Goal: Task Accomplishment & Management: Manage account settings

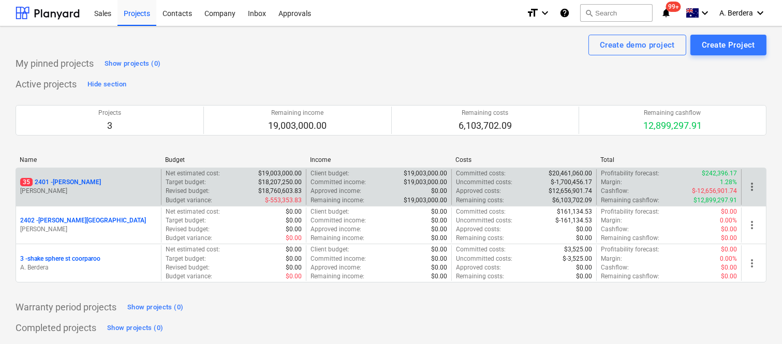
click at [145, 189] on p "[PERSON_NAME]" at bounding box center [88, 191] width 137 height 9
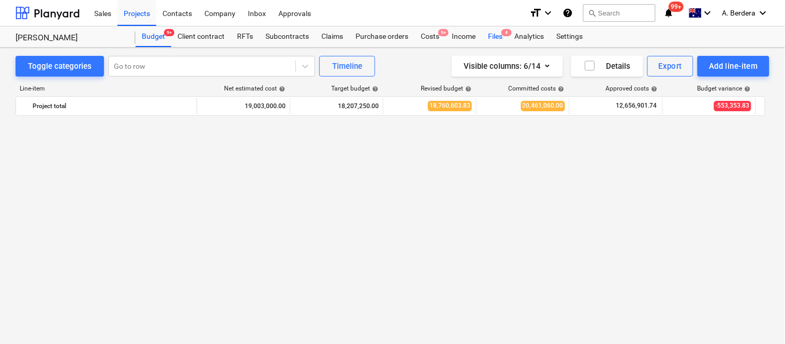
click at [505, 35] on span "4" at bounding box center [507, 32] width 10 height 7
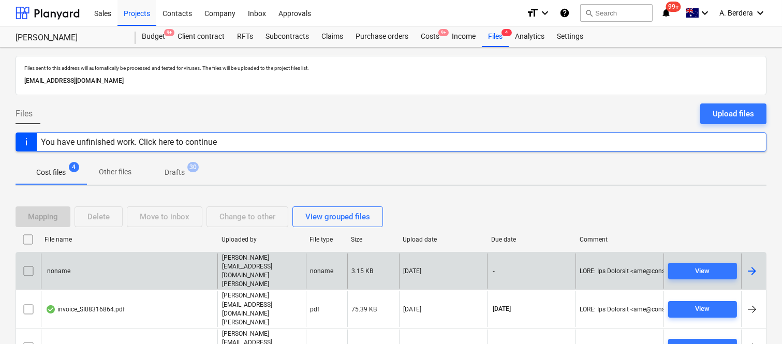
click at [26, 263] on input "checkbox" at bounding box center [28, 271] width 17 height 17
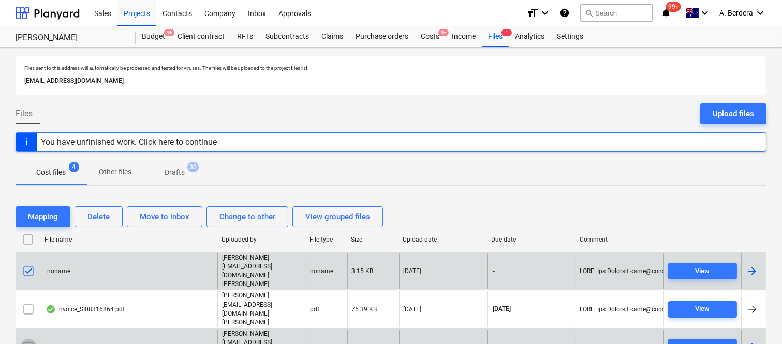
click at [31, 339] on input "checkbox" at bounding box center [28, 347] width 17 height 17
click at [98, 215] on div "Delete" at bounding box center [98, 216] width 22 height 13
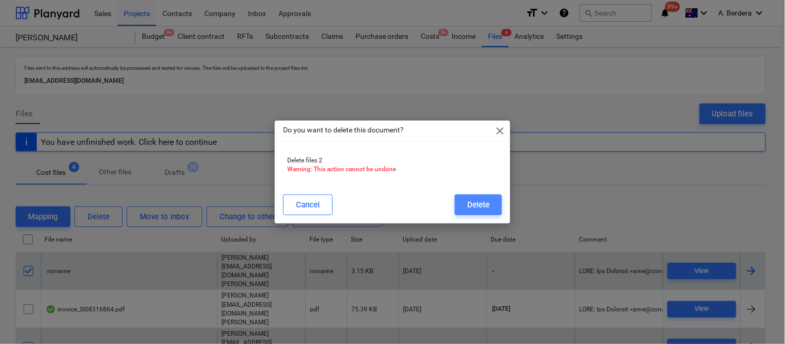
click at [478, 205] on div "Delete" at bounding box center [478, 204] width 22 height 13
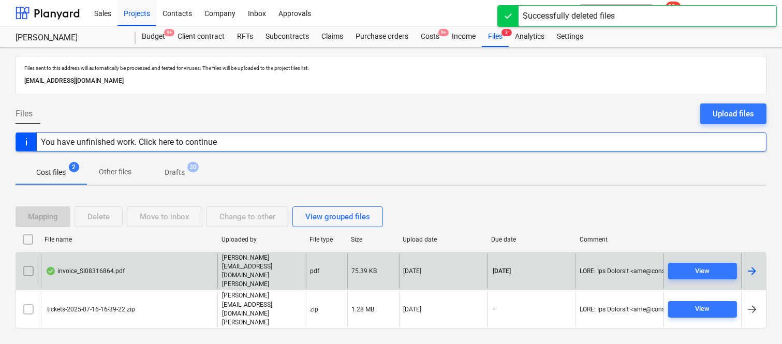
click at [149, 278] on div "invoice_SI08316864.pdf" at bounding box center [129, 272] width 176 height 36
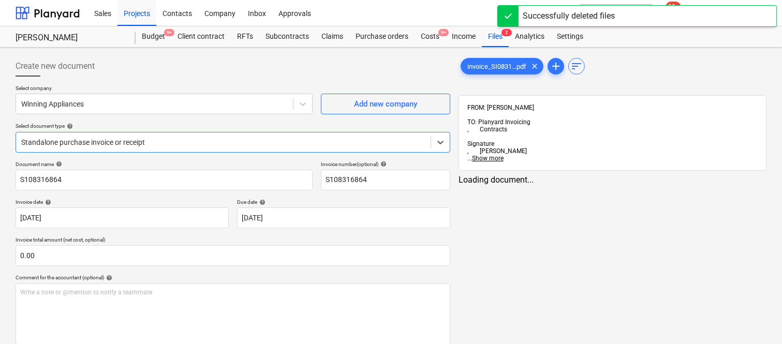
type input "S108316864"
type input "15 Aug 2025"
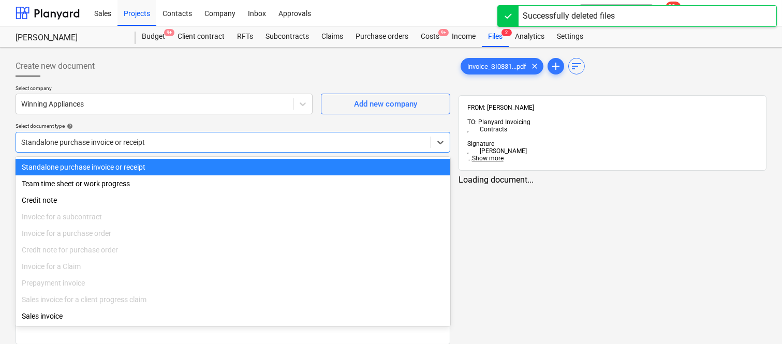
click at [225, 139] on div at bounding box center [223, 142] width 404 height 10
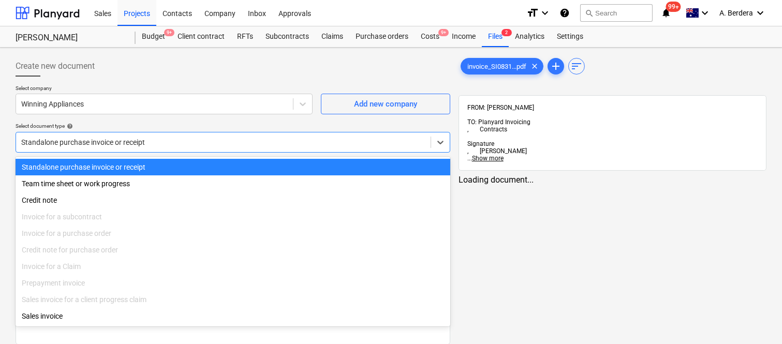
click at [223, 164] on div "Standalone purchase invoice or receipt" at bounding box center [233, 167] width 435 height 17
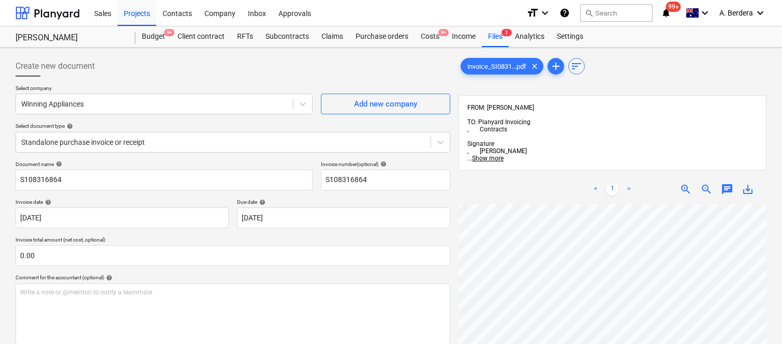
scroll to position [0, 167]
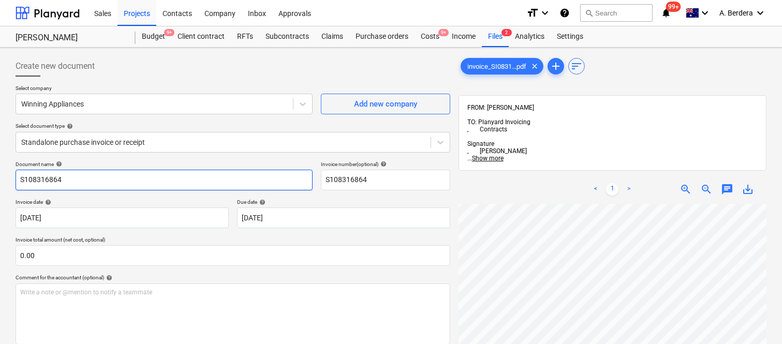
click at [16, 180] on input "S108316864" at bounding box center [164, 180] width 297 height 21
type input "WINNINGS INV- S108316864"
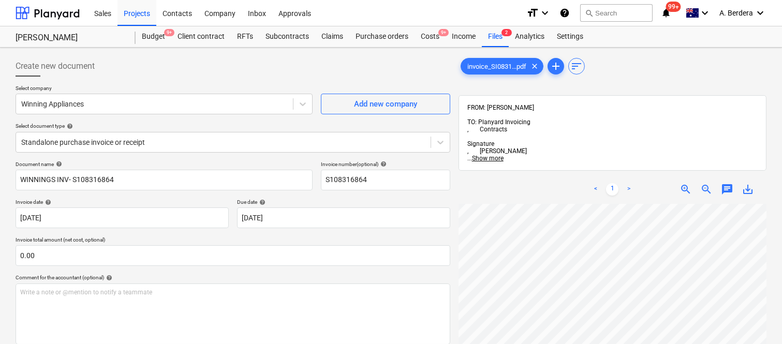
scroll to position [3, 101]
click at [356, 219] on body "Sales Projects Contacts Company Inbox Approvals format_size keyboard_arrow_down…" at bounding box center [391, 172] width 782 height 344
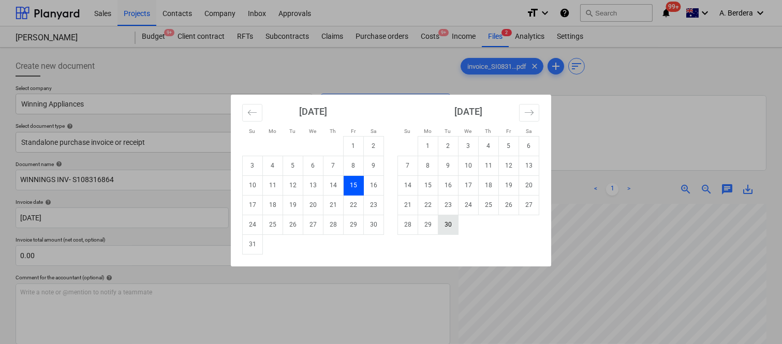
click at [450, 225] on td "30" at bounding box center [448, 225] width 20 height 20
type input "[DATE]"
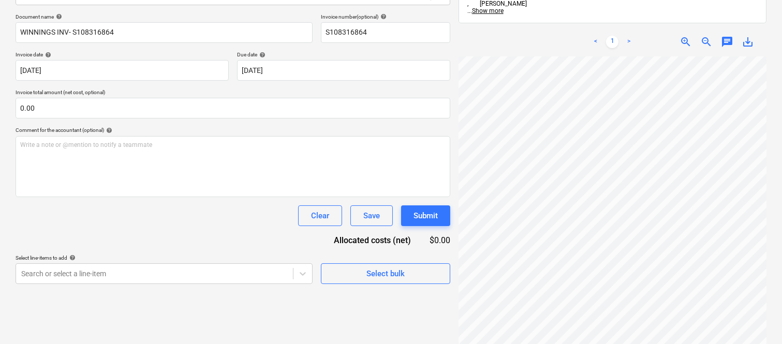
scroll to position [77, 26]
click at [782, 197] on html "Sales Projects Contacts Company Inbox Approvals format_size keyboard_arrow_down…" at bounding box center [391, 24] width 782 height 344
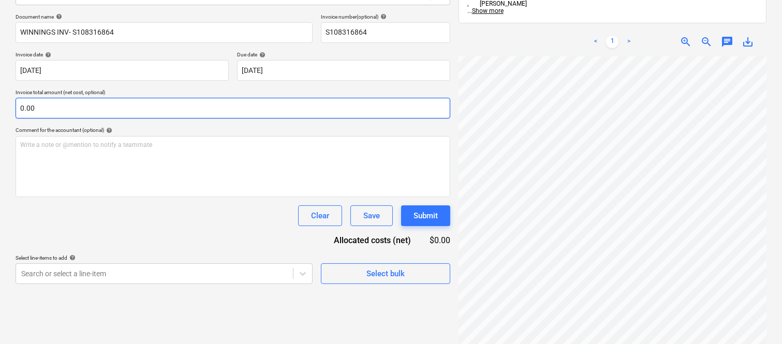
click at [104, 117] on input "0.00" at bounding box center [233, 108] width 435 height 21
paste input "1,505"
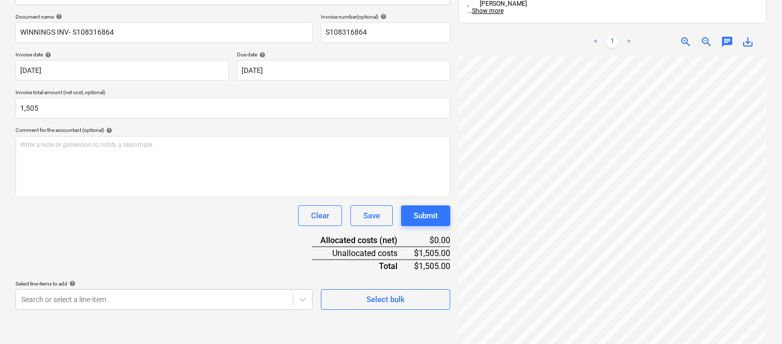
type input "1,505.00"
click at [139, 205] on div "Clear Save Submit" at bounding box center [233, 215] width 435 height 21
click at [76, 197] on body "Sales Projects Contacts Company Inbox Approvals format_size keyboard_arrow_down…" at bounding box center [391, 24] width 782 height 344
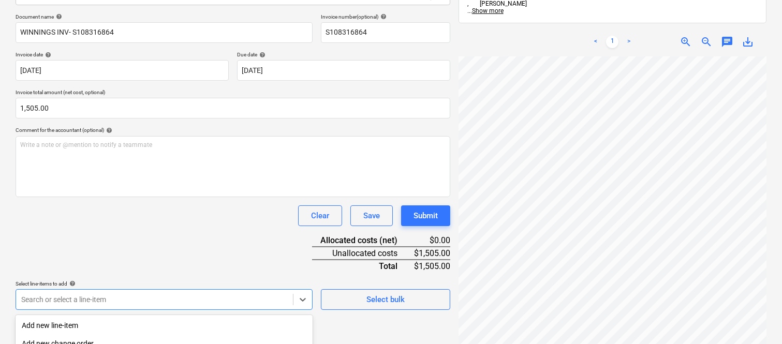
scroll to position [275, 0]
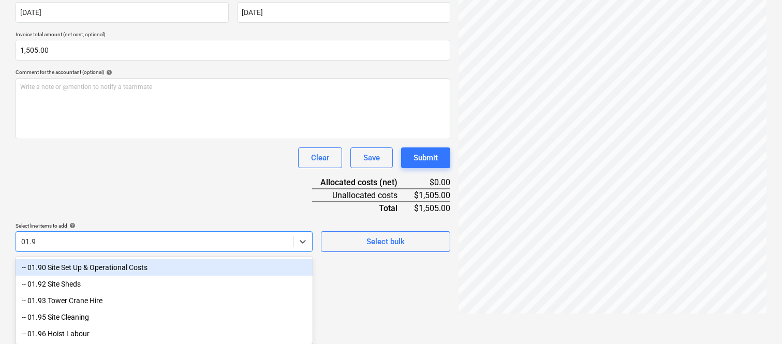
type input "01.90"
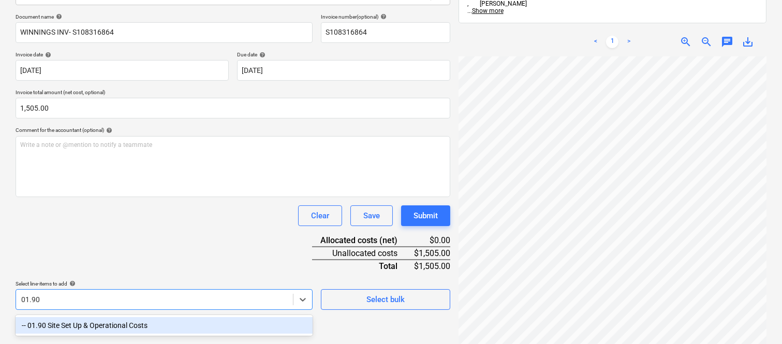
click at [95, 321] on div "-- 01.90 Site Set Up & Operational Costs" at bounding box center [164, 325] width 297 height 17
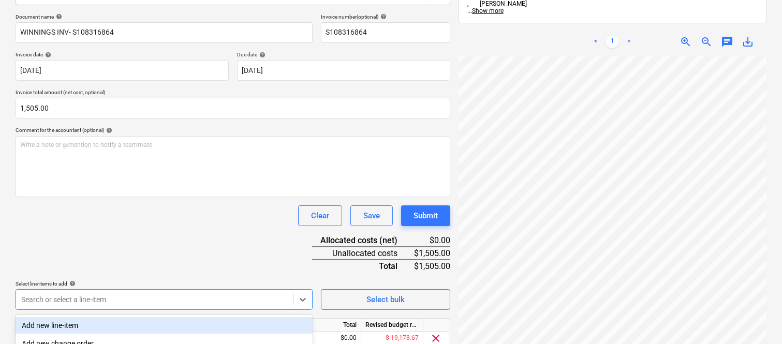
click at [148, 250] on div "Document name help WINNINGS INV- S108316864 Invoice number (optional) help S108…" at bounding box center [233, 195] width 435 height 365
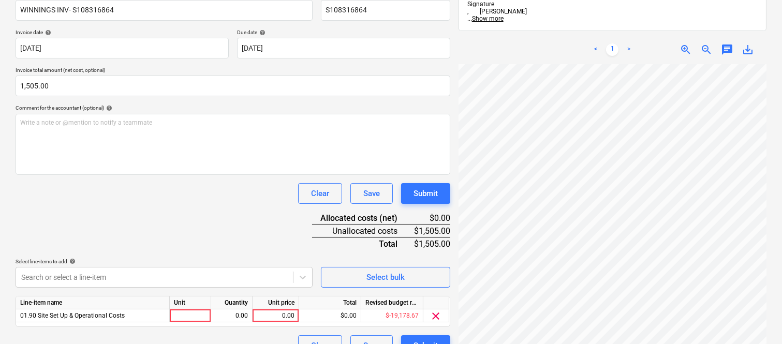
scroll to position [190, 0]
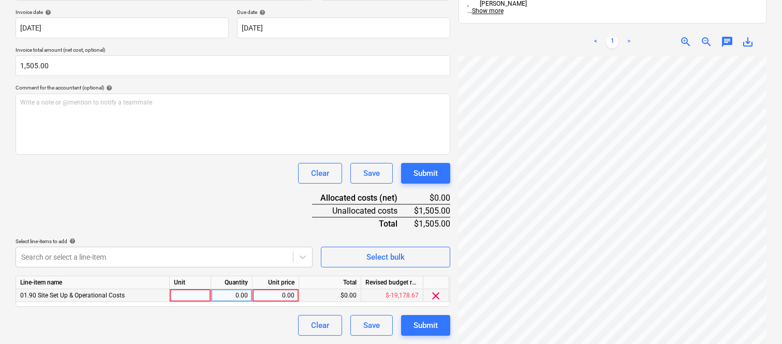
click at [194, 295] on div at bounding box center [190, 295] width 41 height 13
type input "INVOICE"
click at [231, 295] on div "0.00" at bounding box center [231, 295] width 33 height 13
type input "1"
click at [273, 298] on div "0.00" at bounding box center [276, 295] width 38 height 13
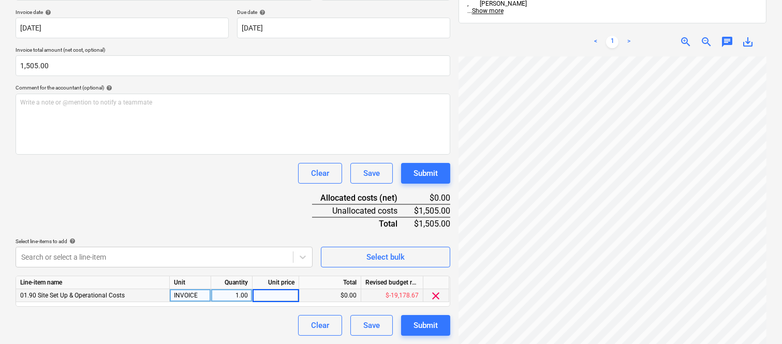
type input "1,505"
click at [272, 318] on div "Clear Save Submit" at bounding box center [233, 325] width 435 height 21
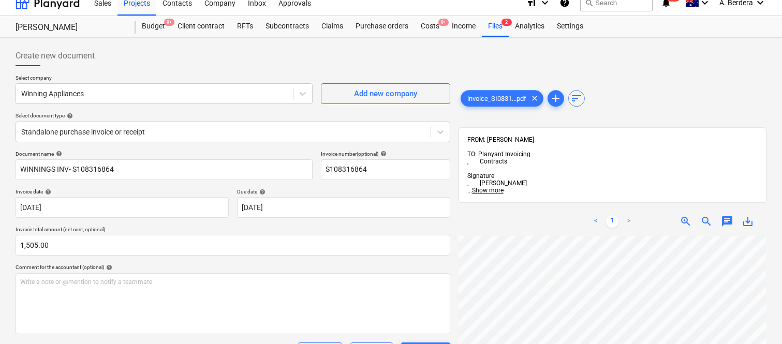
scroll to position [0, 0]
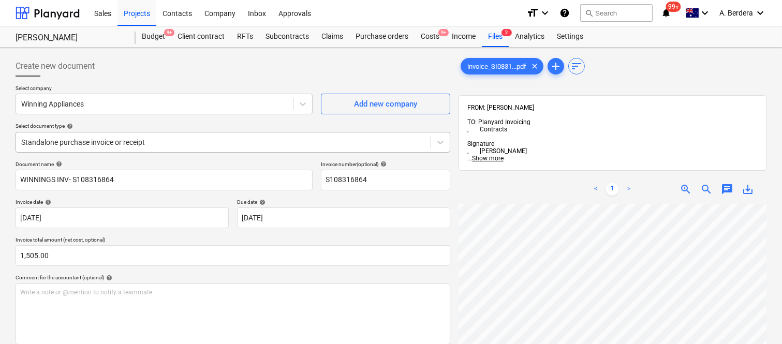
click at [220, 137] on div at bounding box center [223, 142] width 404 height 10
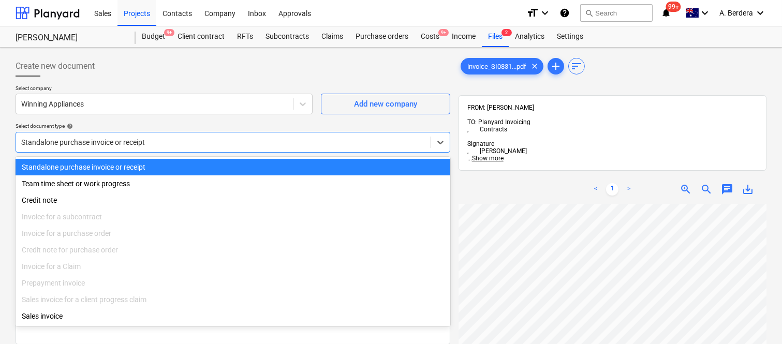
click at [242, 167] on div "Standalone purchase invoice or receipt" at bounding box center [233, 167] width 435 height 17
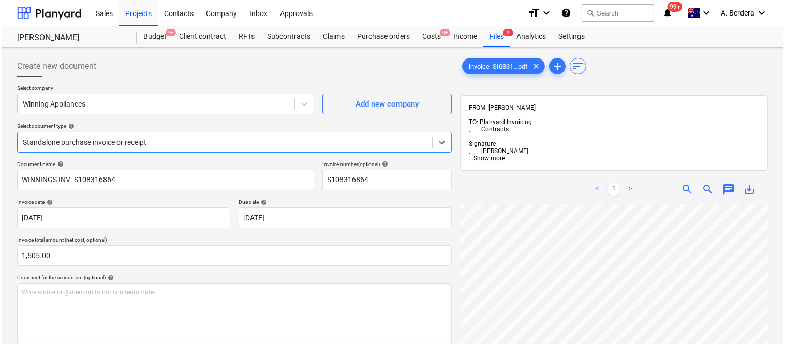
scroll to position [190, 0]
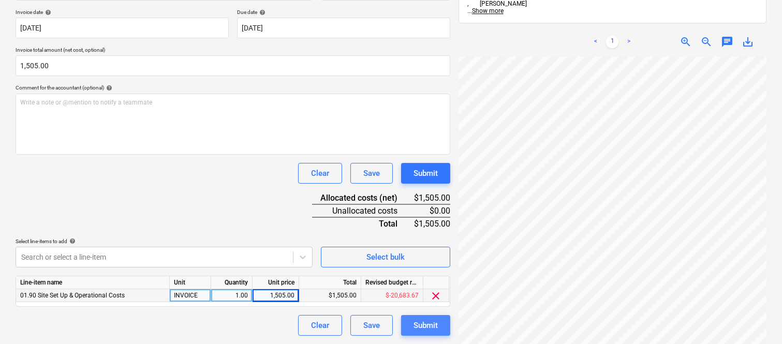
click at [417, 325] on div "Submit" at bounding box center [426, 325] width 24 height 13
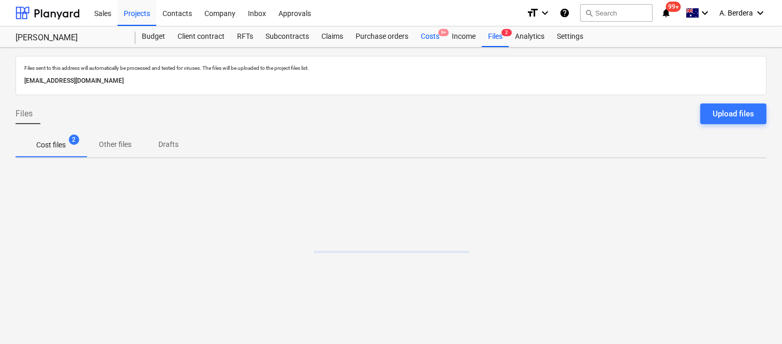
click at [432, 34] on div "Costs 9+" at bounding box center [430, 36] width 31 height 21
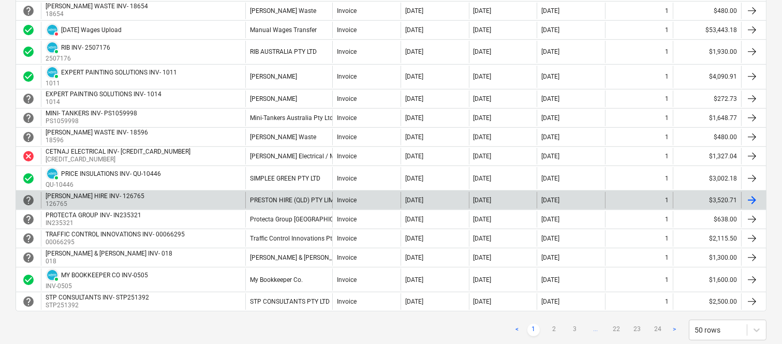
scroll to position [943, 0]
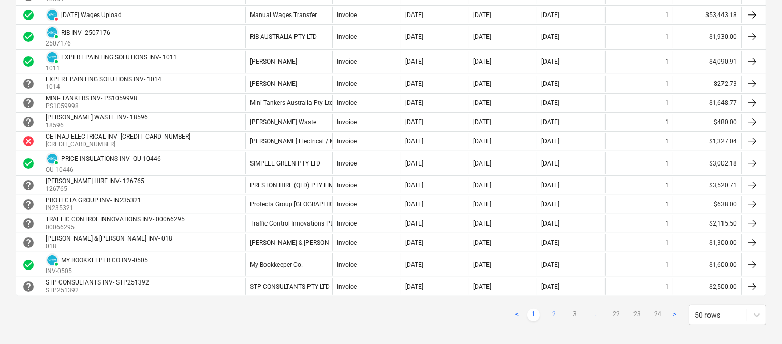
click at [557, 316] on link "2" at bounding box center [554, 315] width 12 height 12
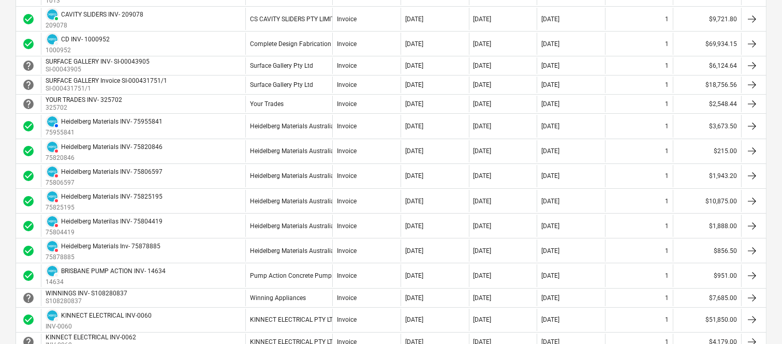
scroll to position [210, 0]
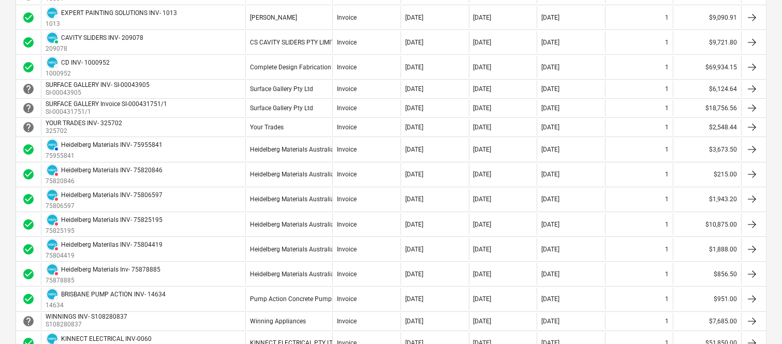
click at [557, 316] on div "[DATE]" at bounding box center [571, 321] width 68 height 17
